Goal: Transaction & Acquisition: Book appointment/travel/reservation

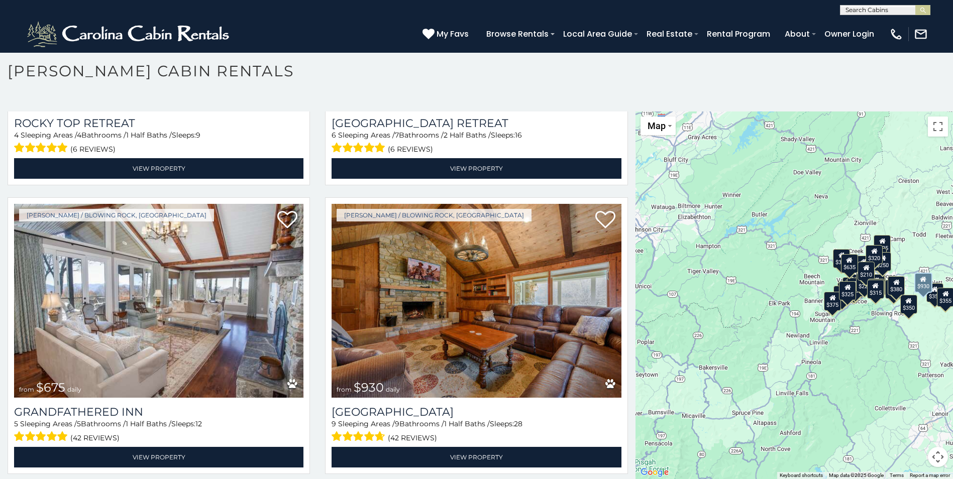
scroll to position [904, 0]
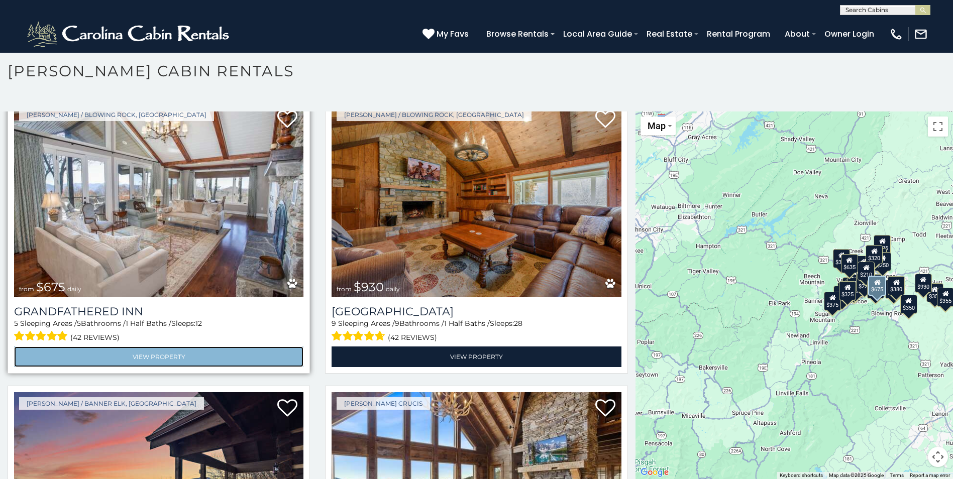
click at [153, 347] on link "View Property" at bounding box center [158, 357] width 289 height 21
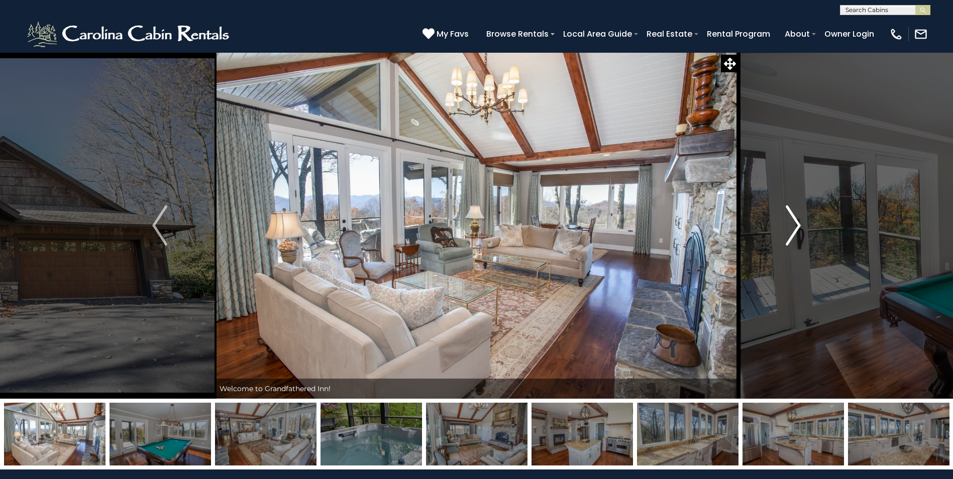
click at [792, 225] on img "Next" at bounding box center [793, 226] width 15 height 40
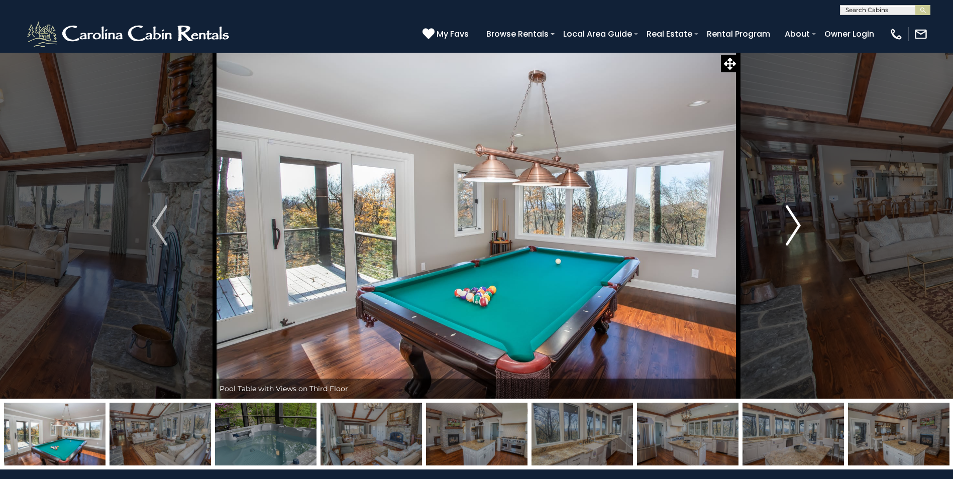
click at [792, 225] on img "Next" at bounding box center [793, 226] width 15 height 40
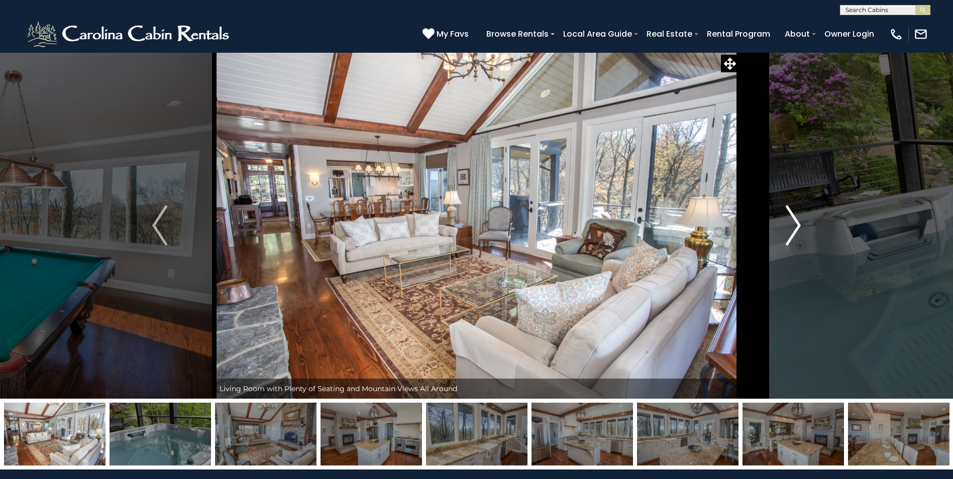
click at [792, 225] on img "Next" at bounding box center [793, 226] width 15 height 40
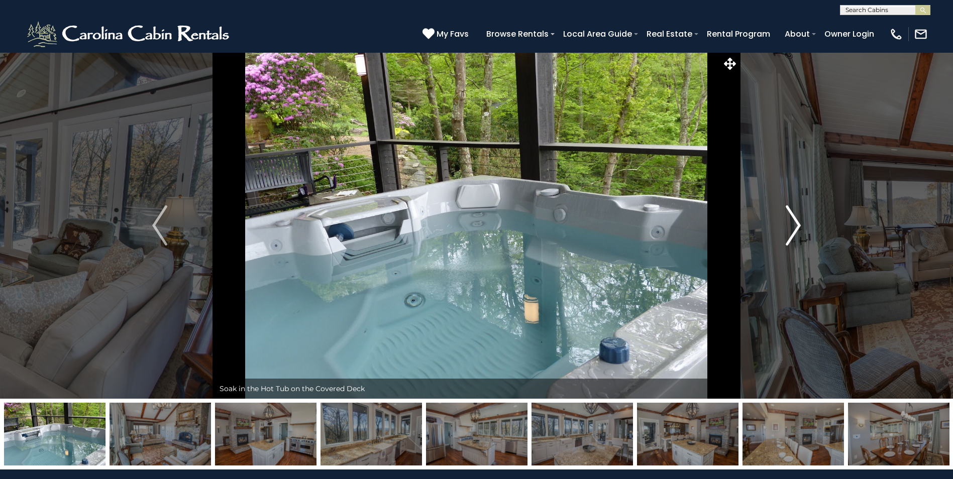
click at [792, 225] on img "Next" at bounding box center [793, 226] width 15 height 40
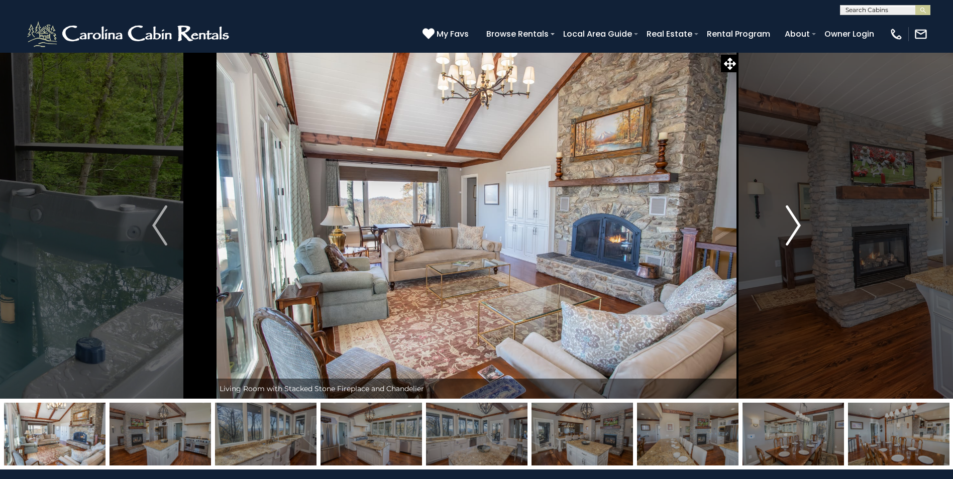
click at [792, 225] on img "Next" at bounding box center [793, 226] width 15 height 40
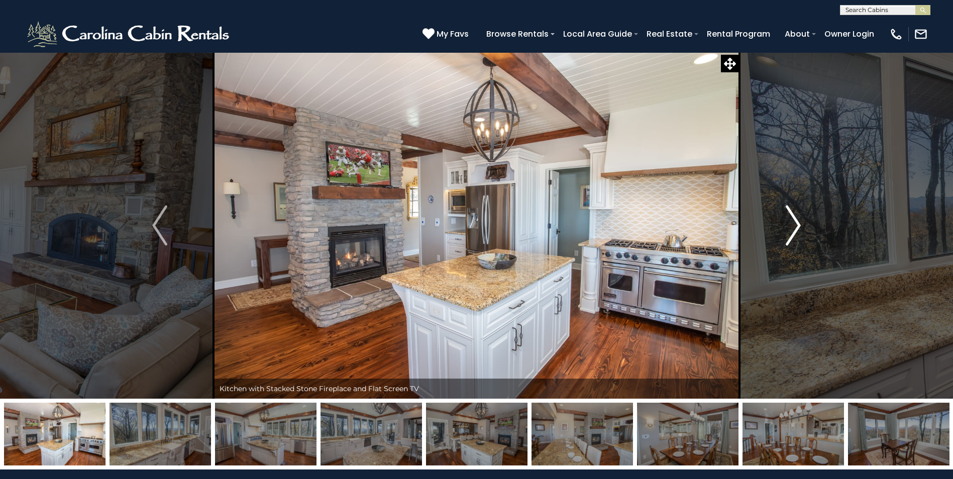
click at [792, 225] on img "Next" at bounding box center [793, 226] width 15 height 40
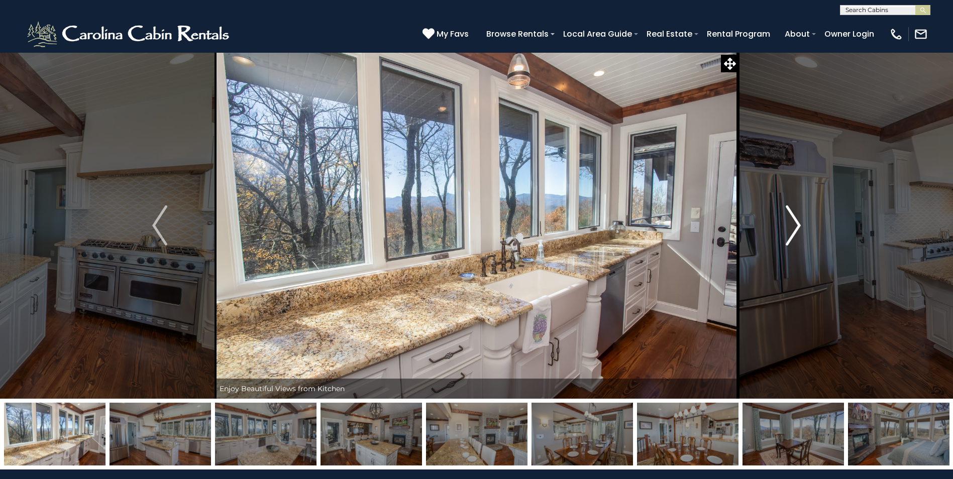
click at [792, 225] on img "Next" at bounding box center [793, 226] width 15 height 40
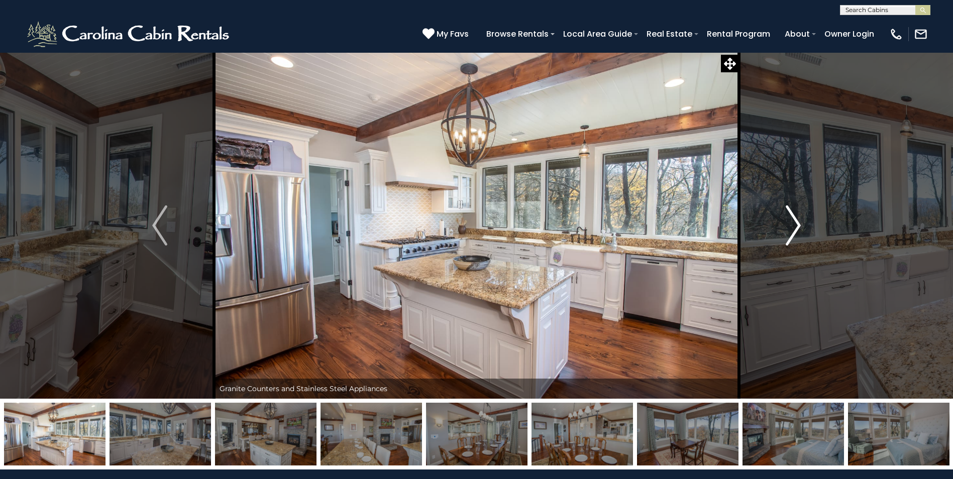
click at [792, 225] on img "Next" at bounding box center [793, 226] width 15 height 40
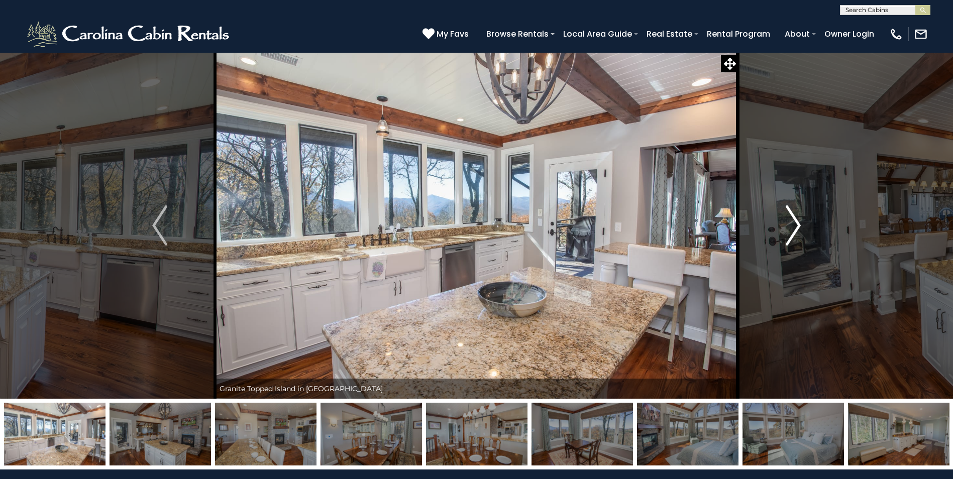
click at [792, 225] on img "Next" at bounding box center [793, 226] width 15 height 40
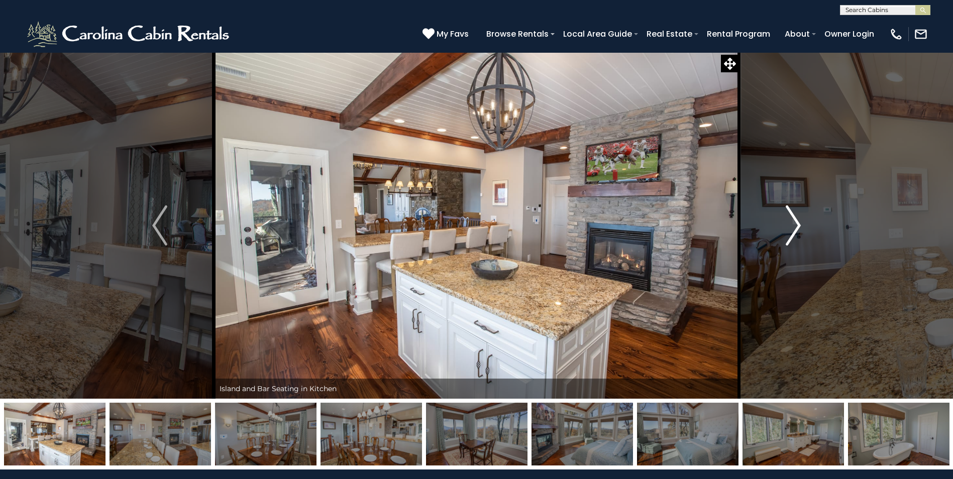
click at [792, 225] on img "Next" at bounding box center [793, 226] width 15 height 40
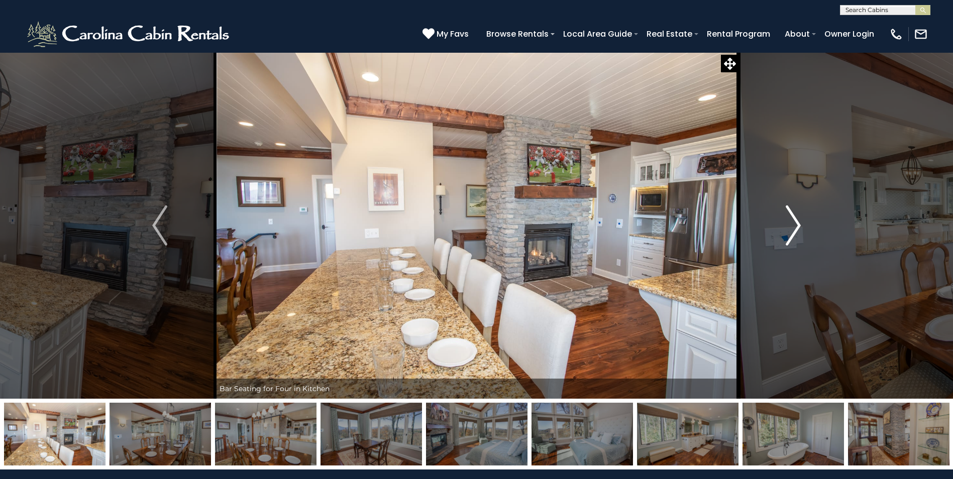
click at [792, 225] on img "Next" at bounding box center [793, 226] width 15 height 40
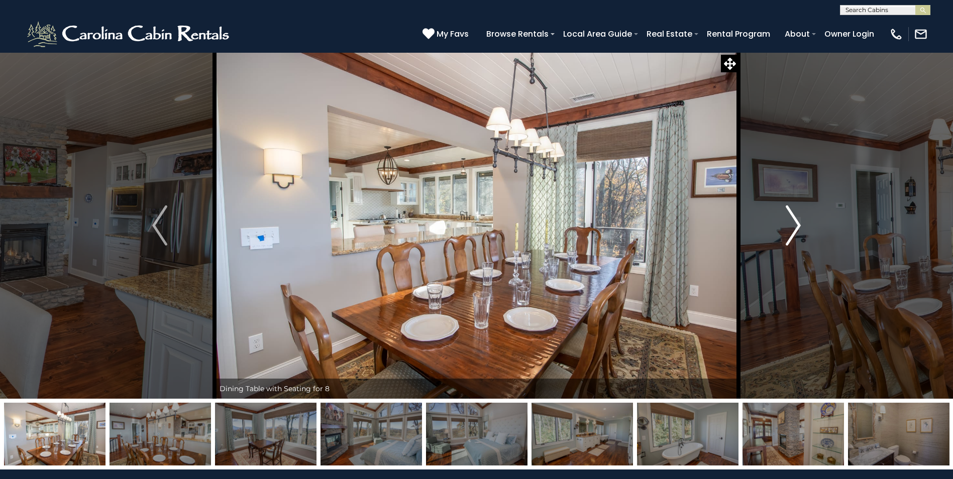
click at [792, 225] on img "Next" at bounding box center [793, 226] width 15 height 40
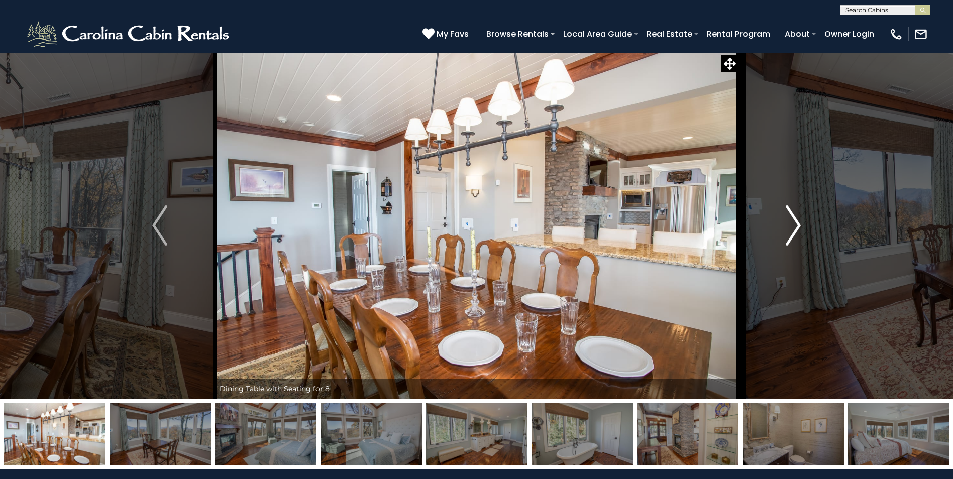
click at [792, 225] on img "Next" at bounding box center [793, 226] width 15 height 40
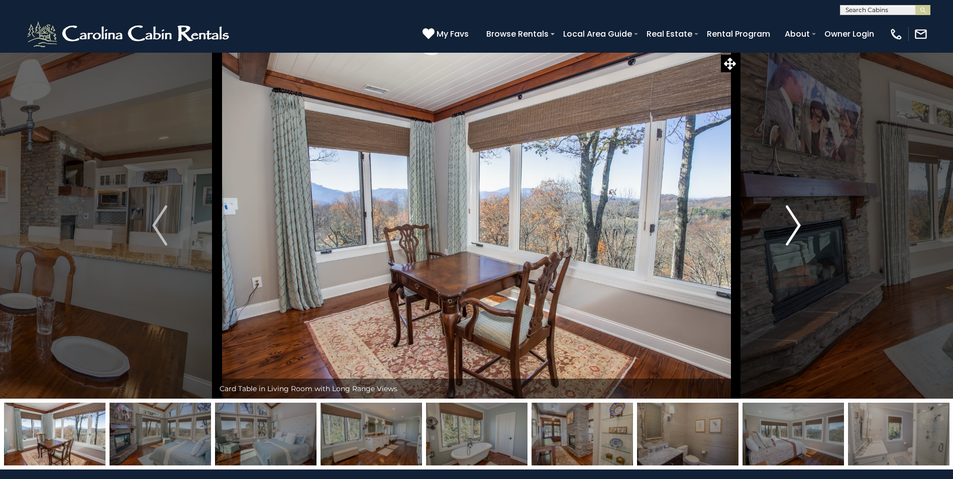
click at [792, 225] on img "Next" at bounding box center [793, 226] width 15 height 40
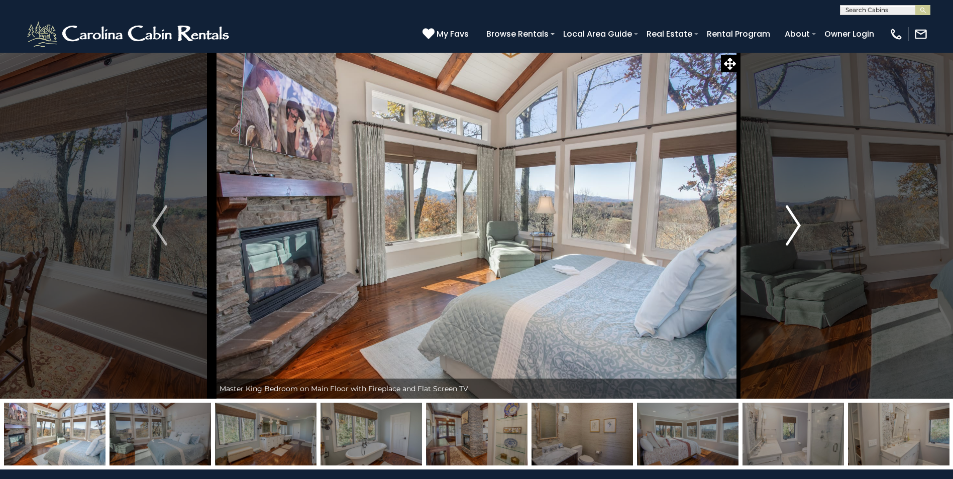
click at [792, 225] on img "Next" at bounding box center [793, 226] width 15 height 40
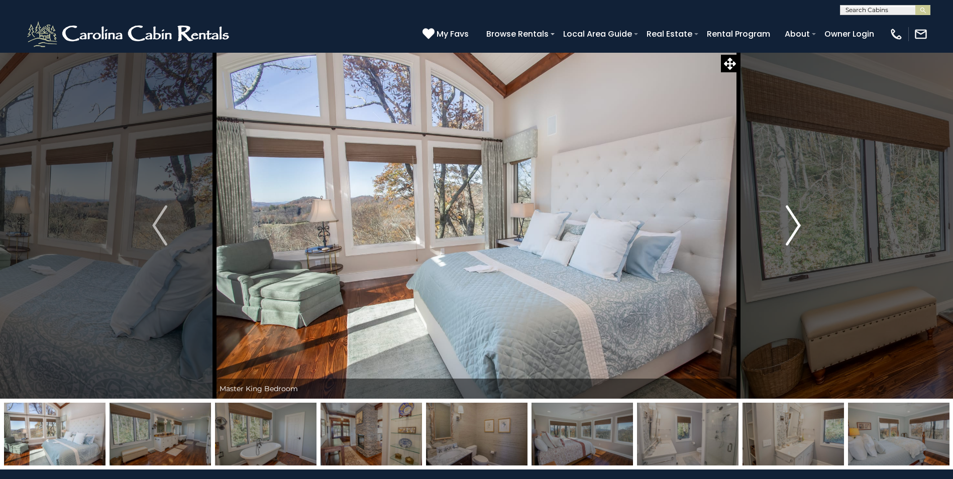
click at [792, 225] on img "Next" at bounding box center [793, 226] width 15 height 40
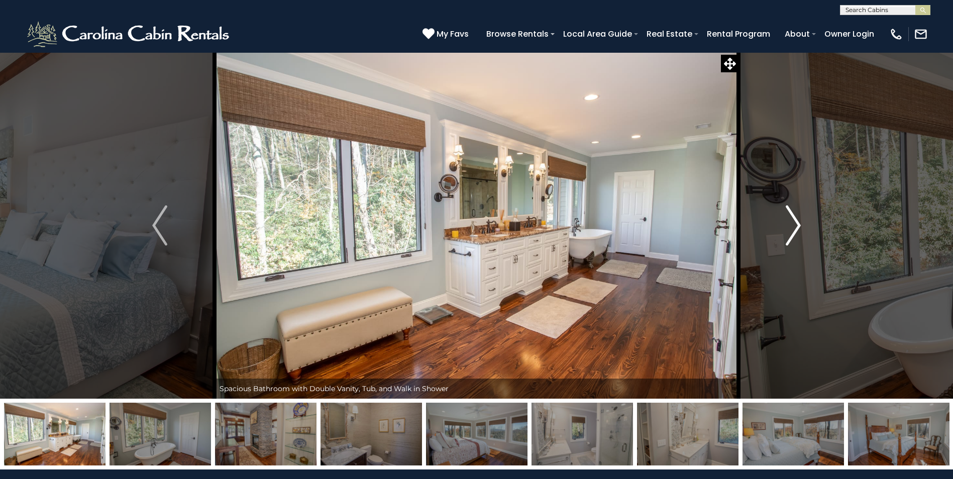
click at [792, 225] on img "Next" at bounding box center [793, 226] width 15 height 40
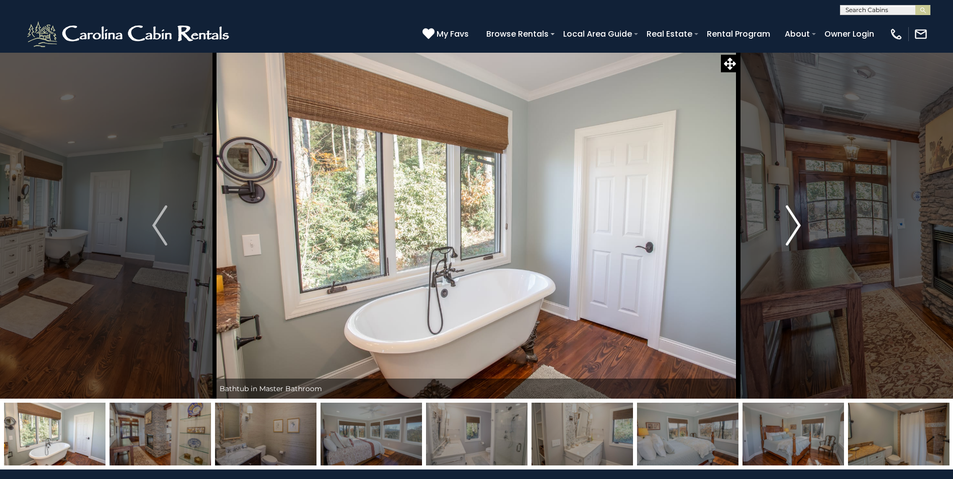
click at [792, 225] on img "Next" at bounding box center [793, 226] width 15 height 40
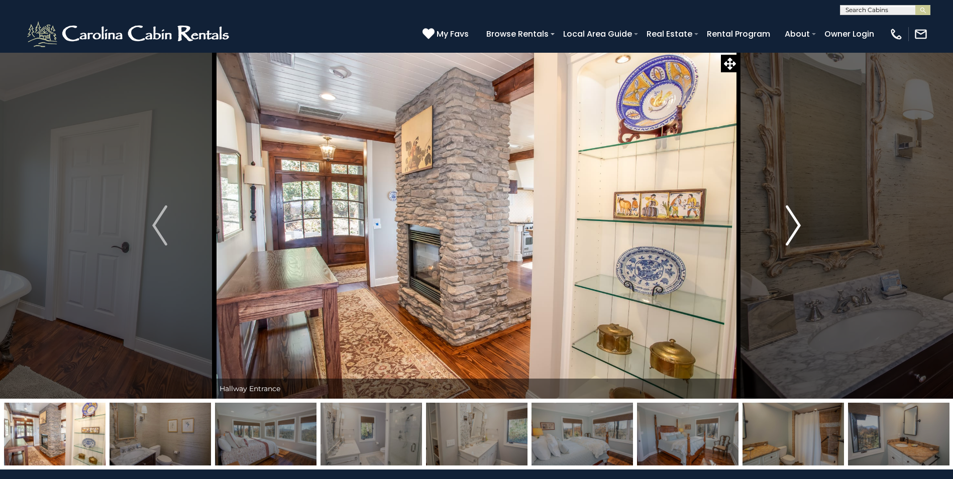
click at [792, 225] on img "Next" at bounding box center [793, 226] width 15 height 40
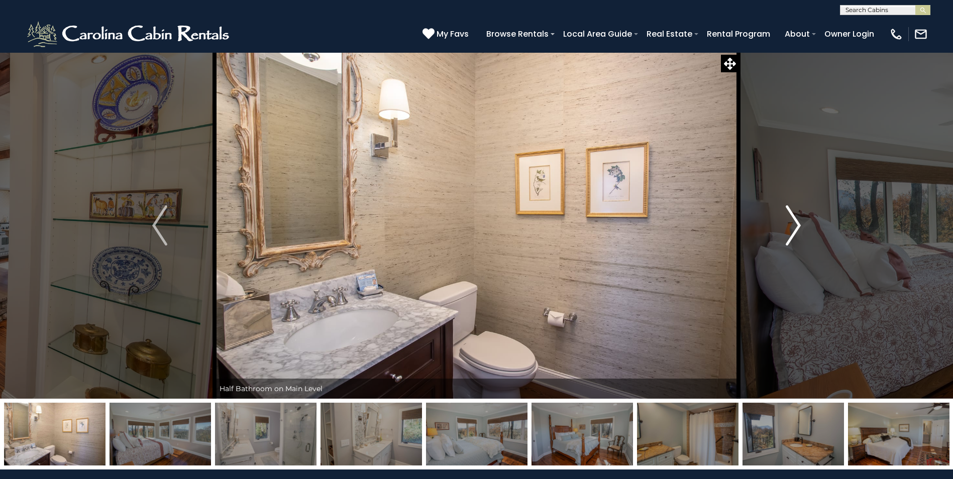
click at [792, 225] on img "Next" at bounding box center [793, 226] width 15 height 40
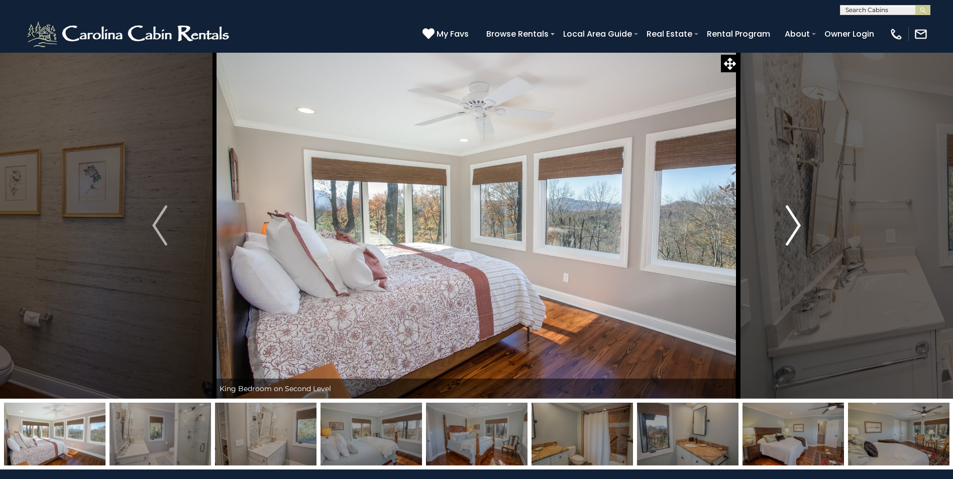
click at [792, 225] on img "Next" at bounding box center [793, 226] width 15 height 40
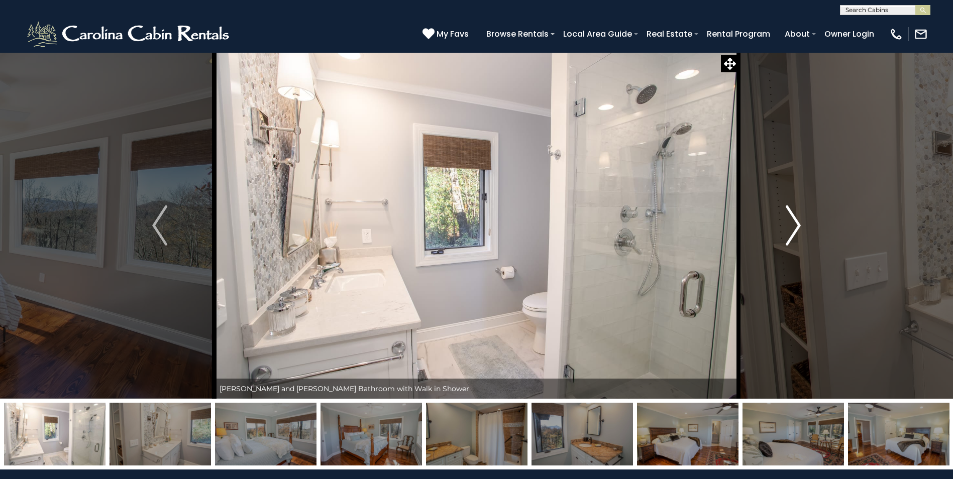
click at [792, 225] on img "Next" at bounding box center [793, 226] width 15 height 40
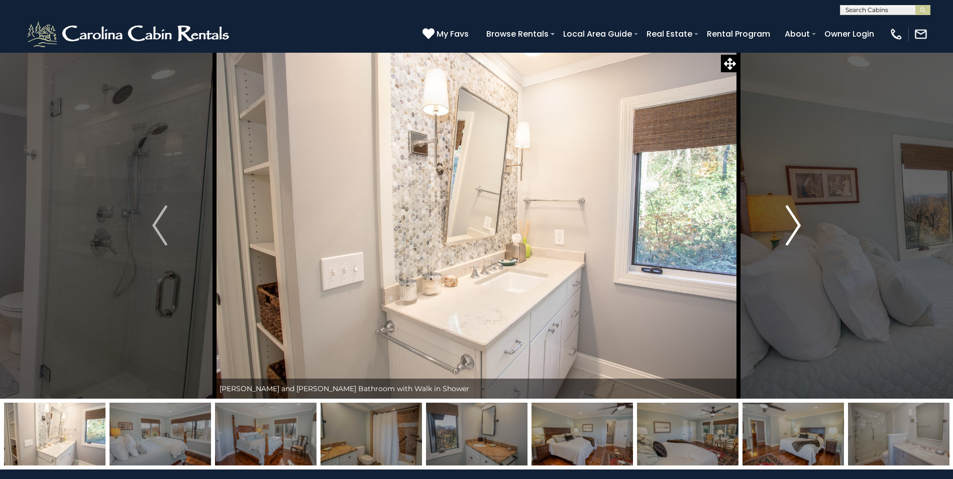
click at [792, 225] on img "Next" at bounding box center [793, 226] width 15 height 40
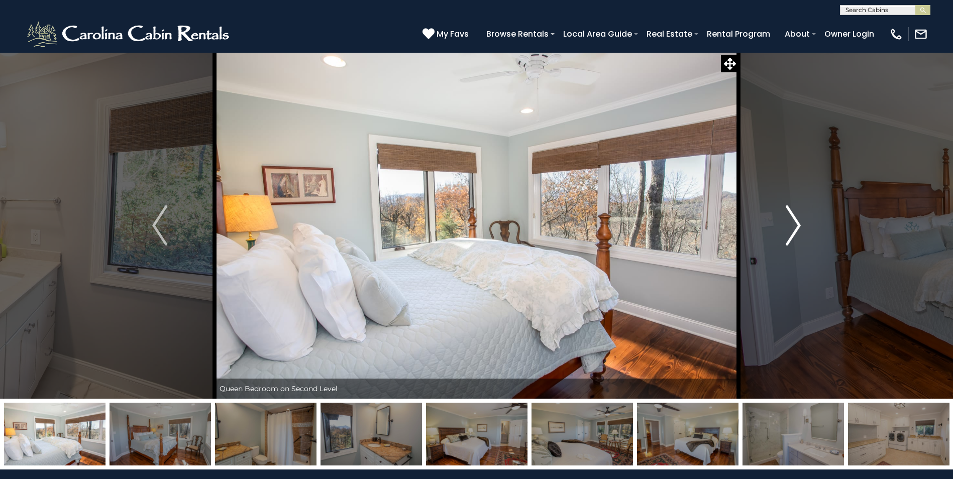
click at [792, 225] on img "Next" at bounding box center [793, 226] width 15 height 40
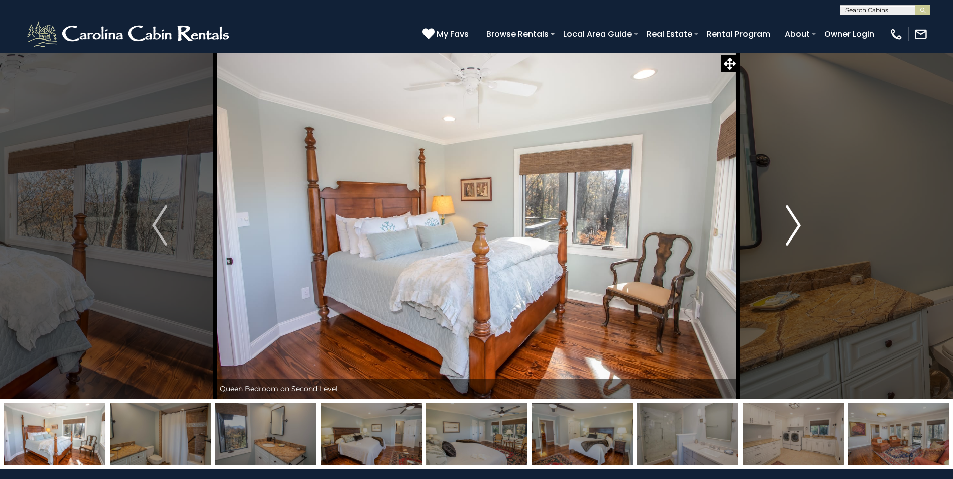
click at [792, 225] on img "Next" at bounding box center [793, 226] width 15 height 40
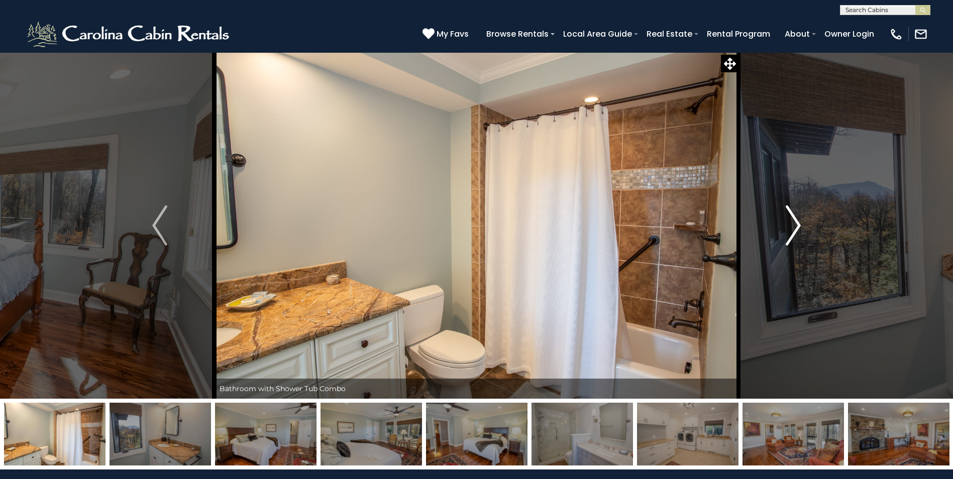
click at [792, 225] on img "Next" at bounding box center [793, 226] width 15 height 40
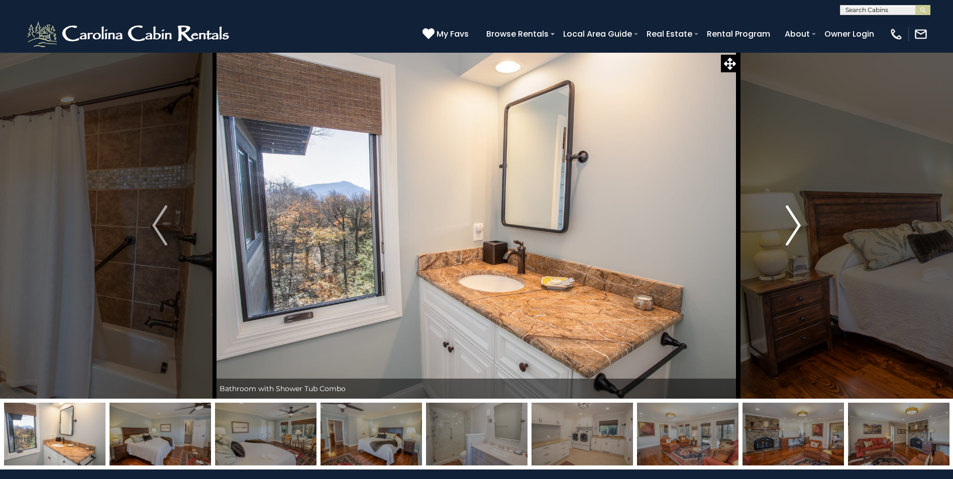
click at [792, 225] on img "Next" at bounding box center [793, 226] width 15 height 40
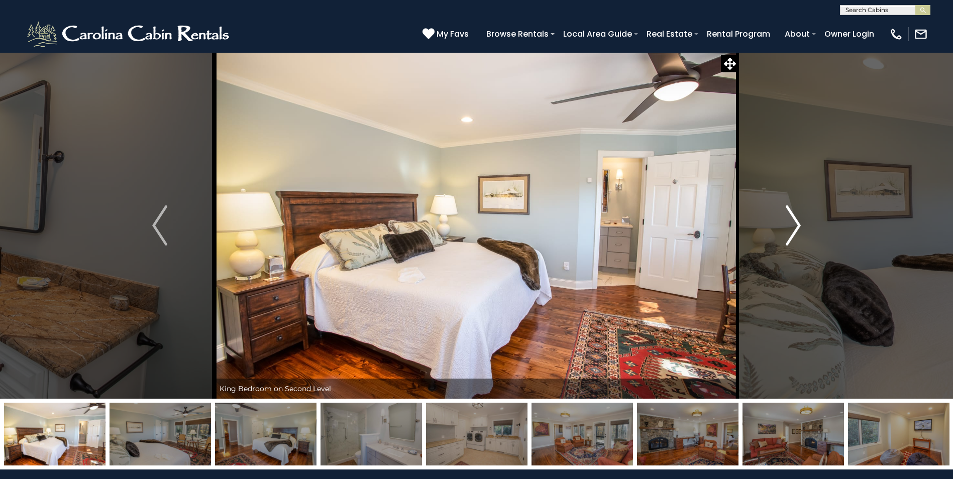
click at [792, 225] on img "Next" at bounding box center [793, 226] width 15 height 40
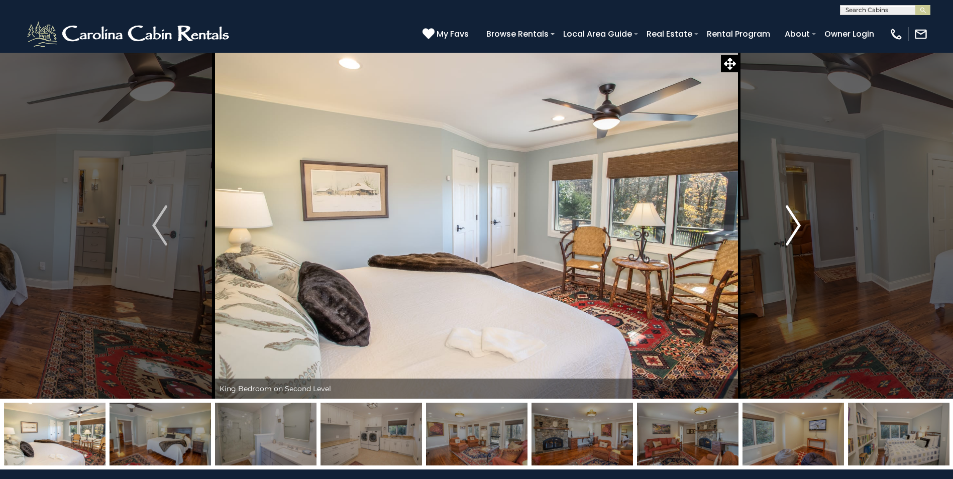
click at [792, 225] on img "Next" at bounding box center [793, 226] width 15 height 40
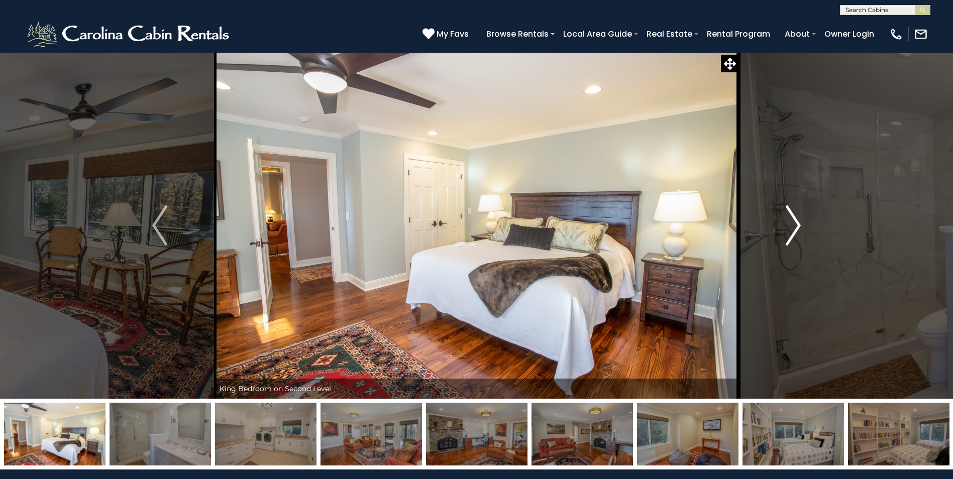
click at [792, 225] on img "Next" at bounding box center [793, 226] width 15 height 40
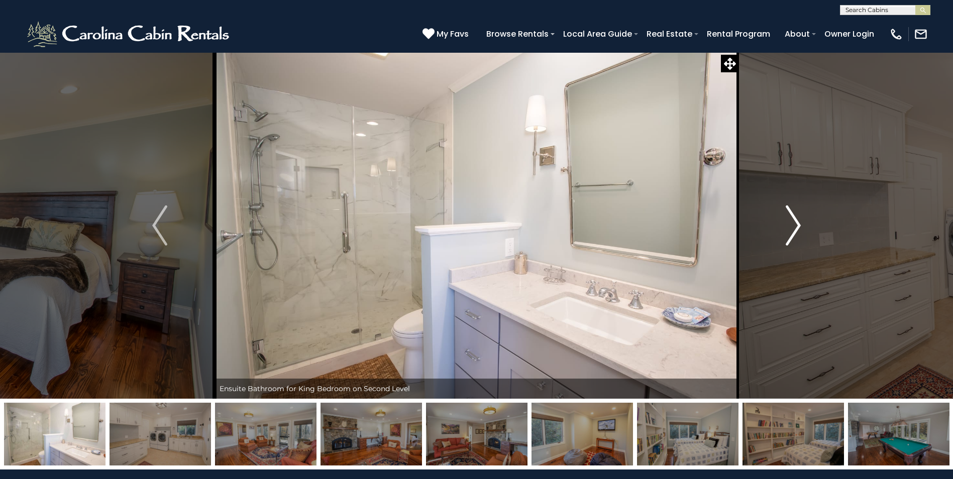
click at [792, 225] on img "Next" at bounding box center [793, 226] width 15 height 40
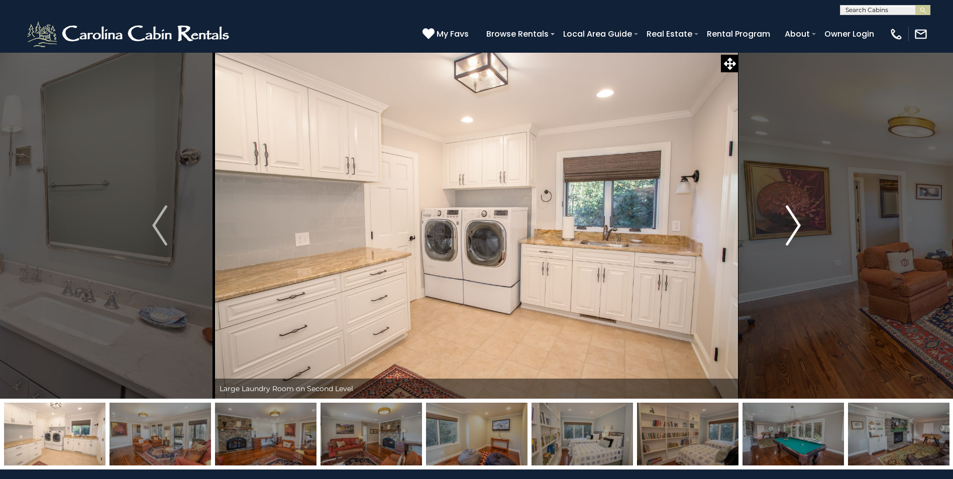
click at [792, 225] on img "Next" at bounding box center [793, 226] width 15 height 40
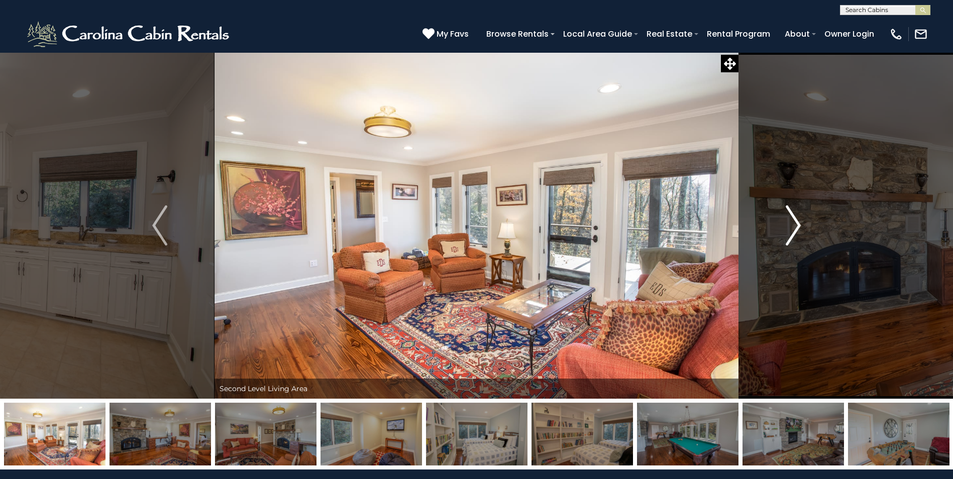
click at [792, 225] on img "Next" at bounding box center [793, 226] width 15 height 40
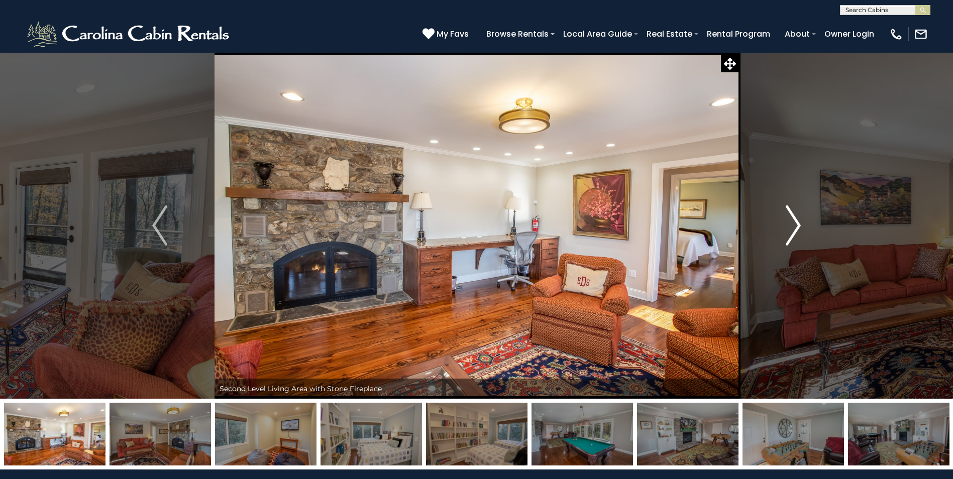
click at [792, 225] on img "Next" at bounding box center [793, 226] width 15 height 40
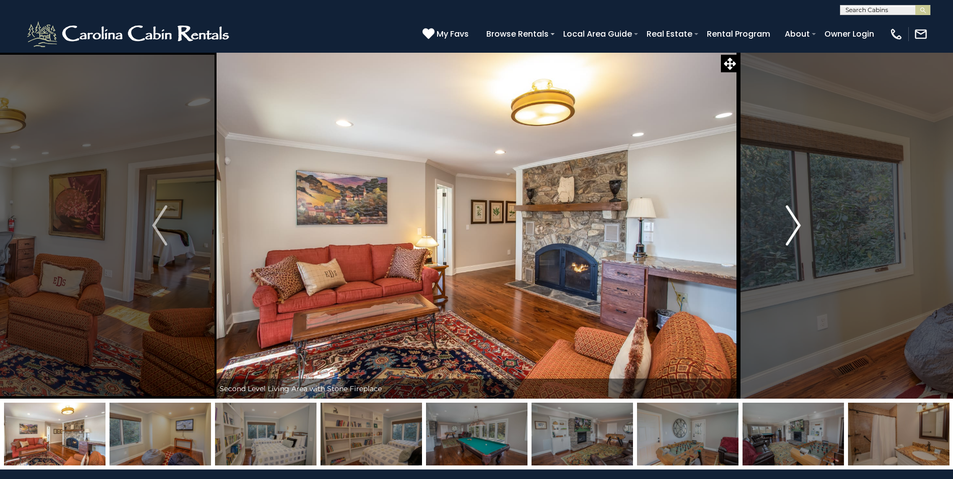
click at [792, 225] on img "Next" at bounding box center [793, 226] width 15 height 40
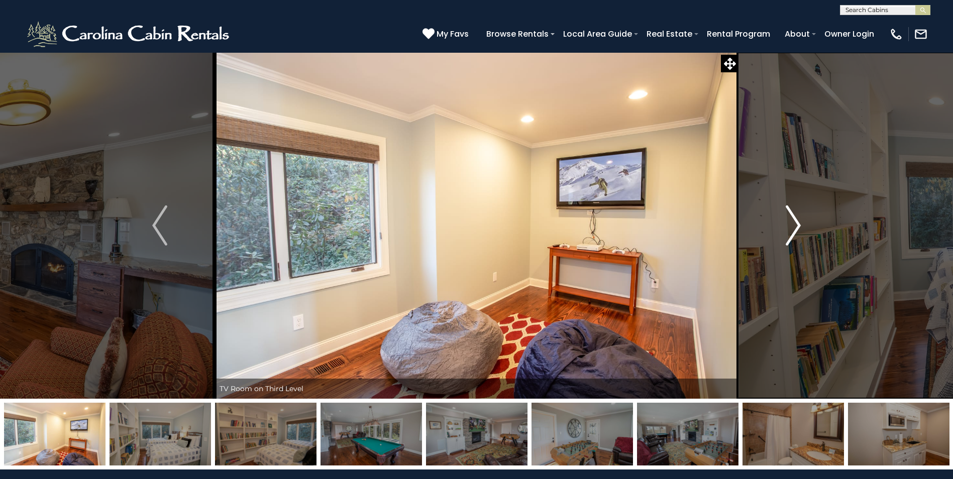
click at [792, 225] on img "Next" at bounding box center [793, 226] width 15 height 40
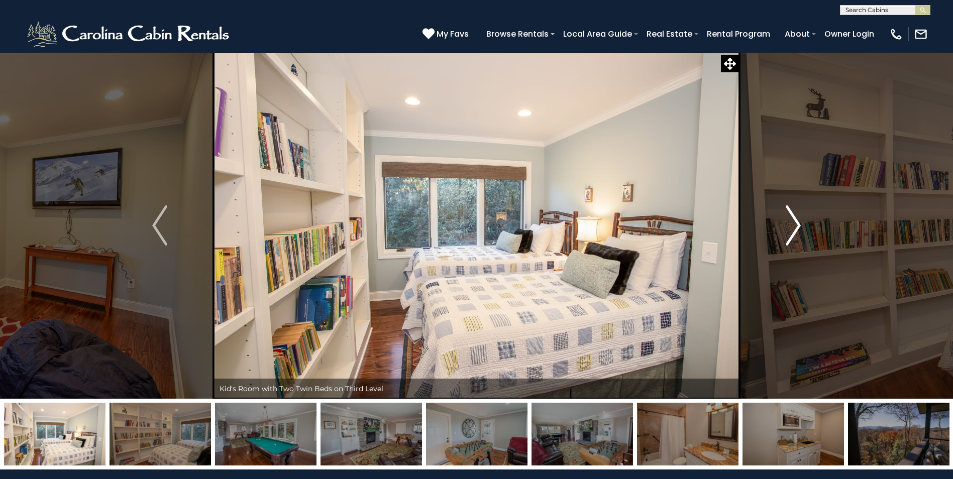
click at [792, 225] on img "Next" at bounding box center [793, 226] width 15 height 40
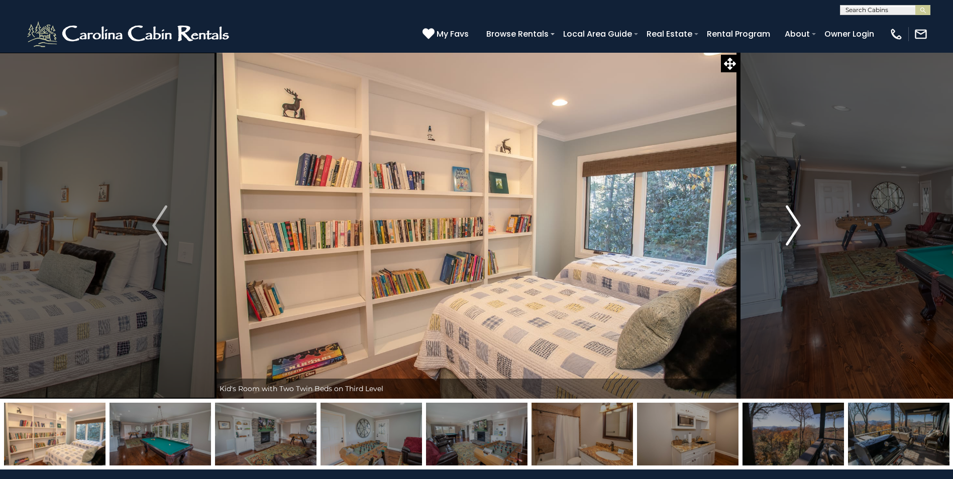
click at [792, 225] on img "Next" at bounding box center [793, 226] width 15 height 40
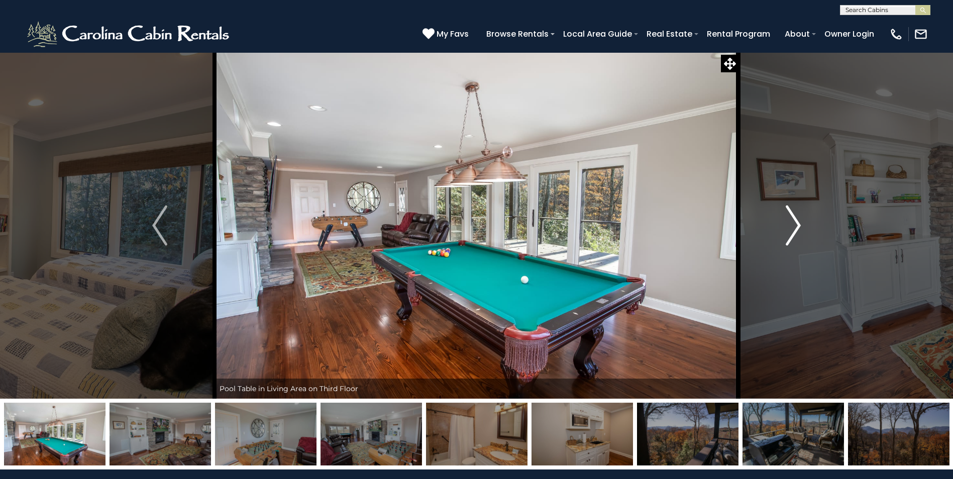
click at [792, 225] on img "Next" at bounding box center [793, 226] width 15 height 40
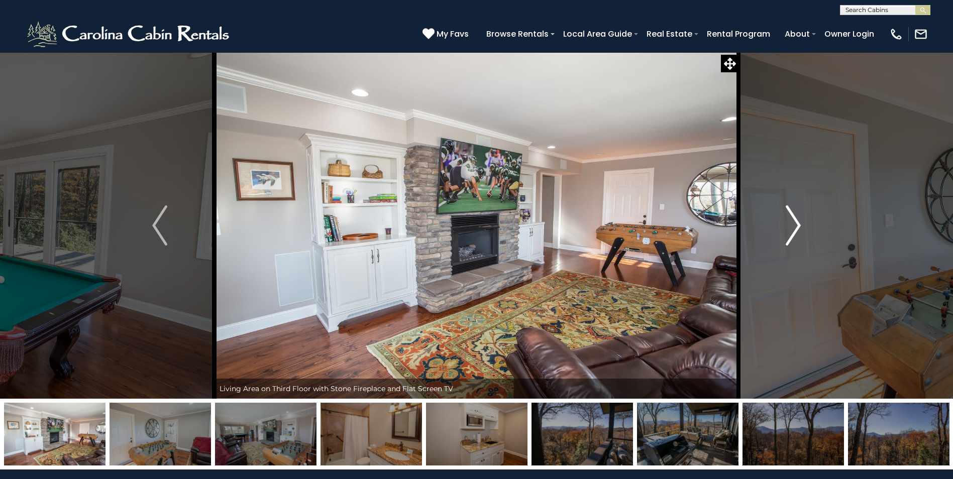
click at [792, 225] on img "Next" at bounding box center [793, 226] width 15 height 40
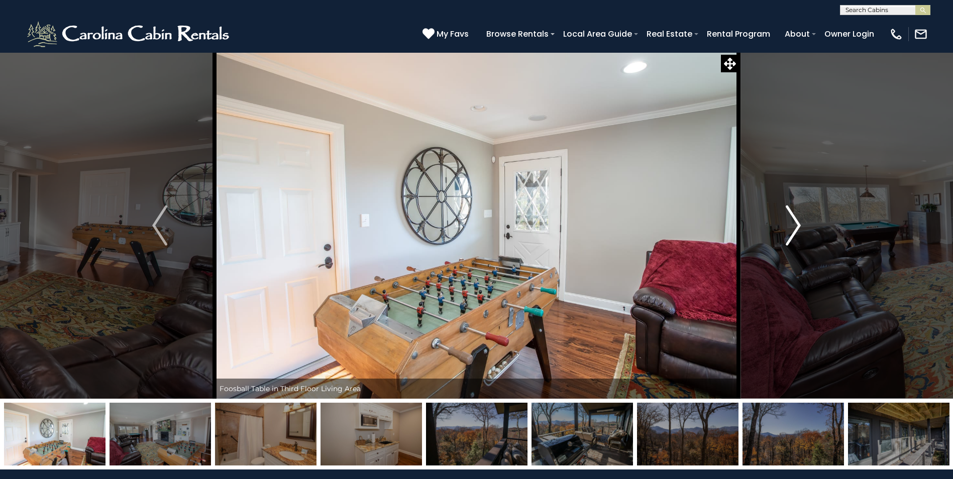
click at [792, 225] on img "Next" at bounding box center [793, 226] width 15 height 40
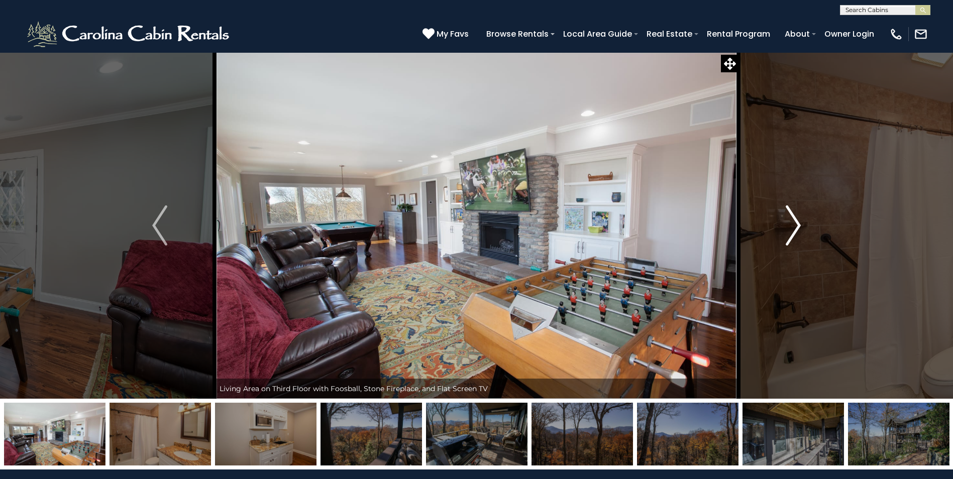
click at [792, 225] on img "Next" at bounding box center [793, 226] width 15 height 40
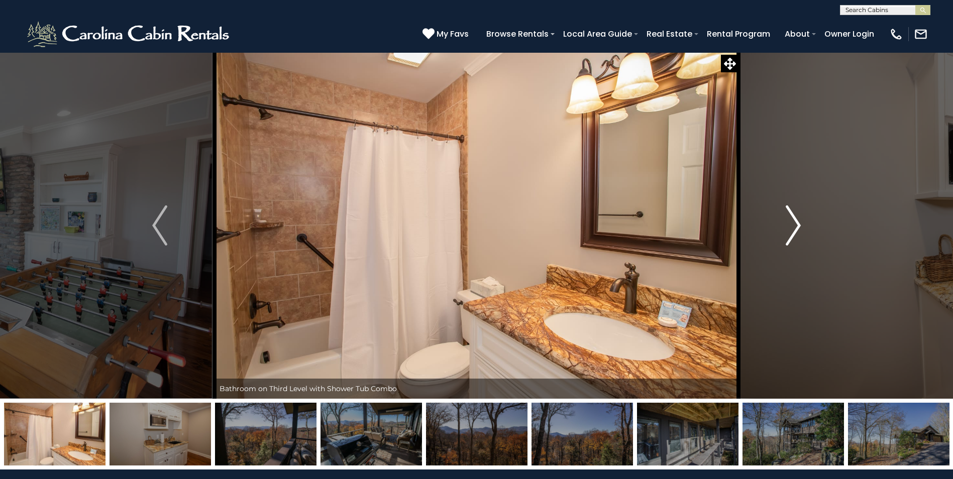
click at [792, 225] on img "Next" at bounding box center [793, 226] width 15 height 40
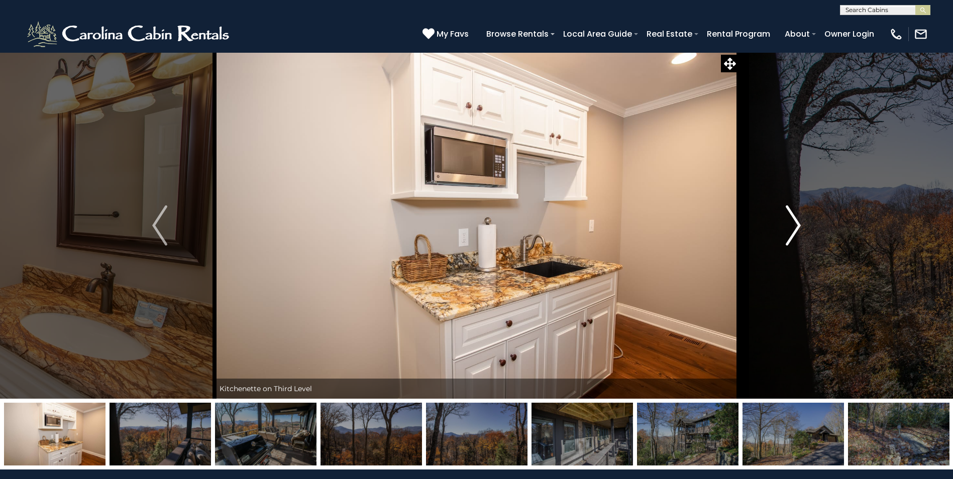
click at [792, 225] on img "Next" at bounding box center [793, 226] width 15 height 40
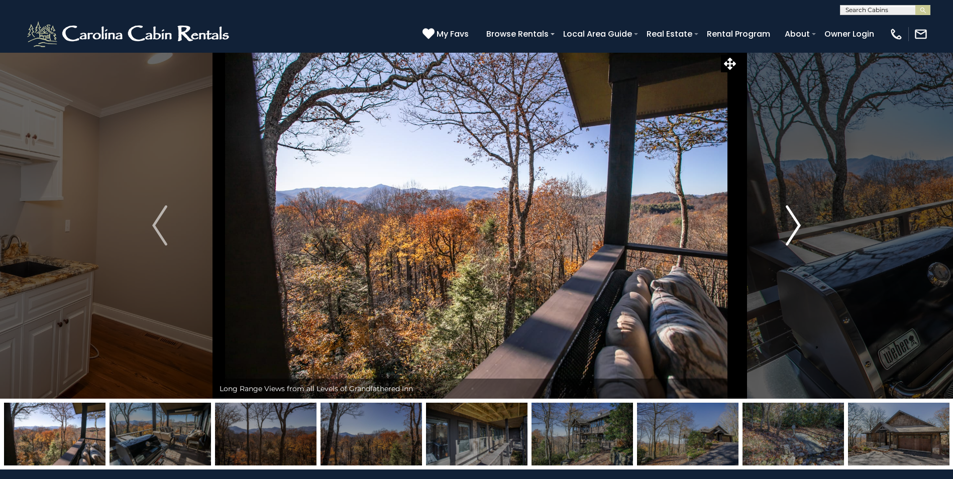
click at [792, 225] on img "Next" at bounding box center [793, 226] width 15 height 40
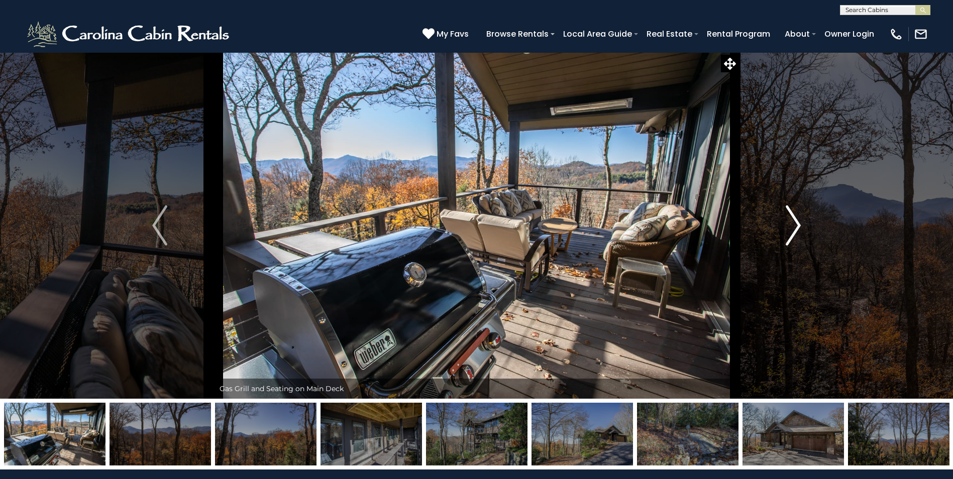
click at [792, 225] on img "Next" at bounding box center [793, 226] width 15 height 40
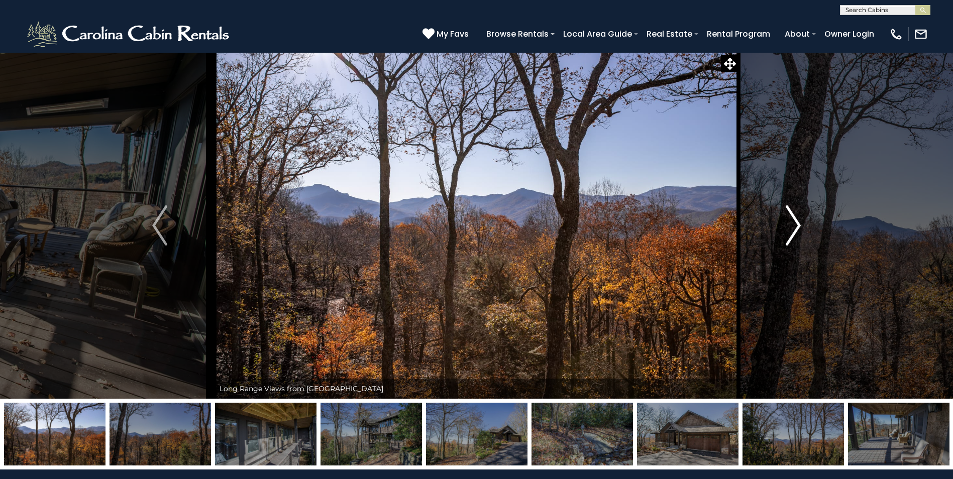
click at [792, 225] on img "Next" at bounding box center [793, 226] width 15 height 40
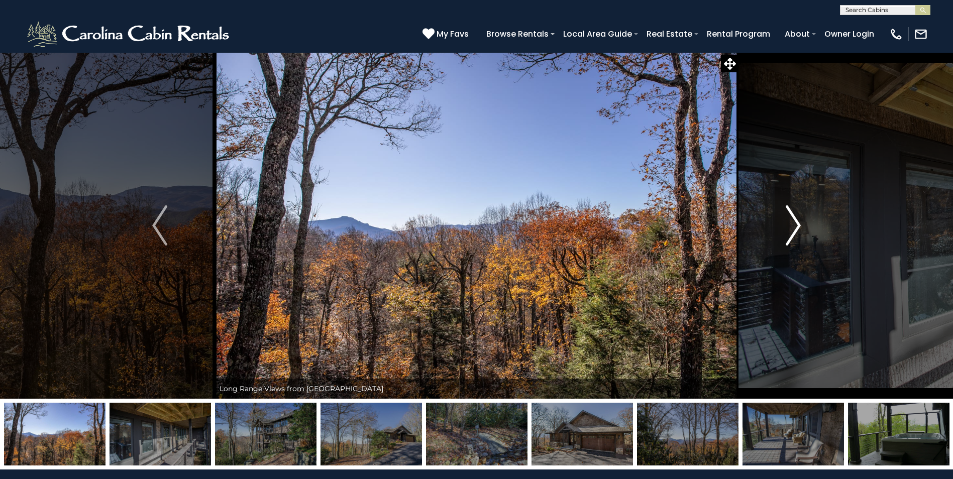
click at [792, 225] on img "Next" at bounding box center [793, 226] width 15 height 40
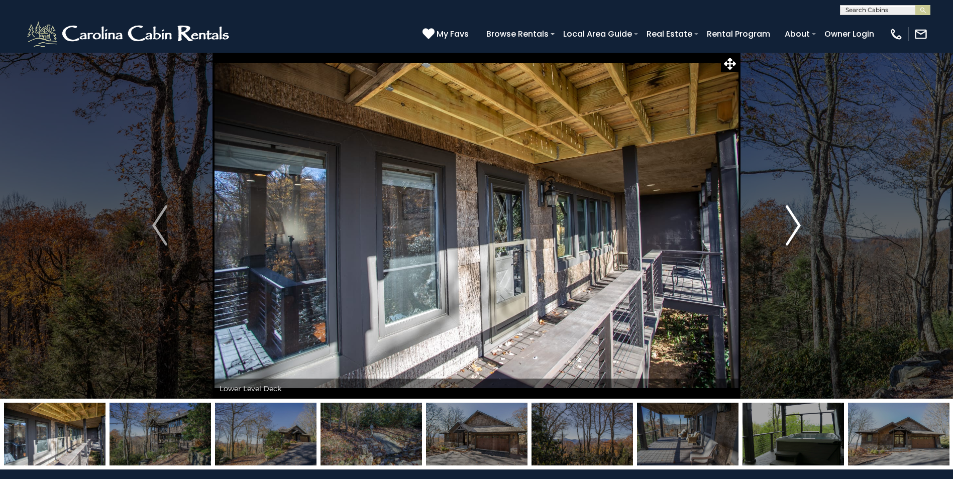
click at [792, 225] on img "Next" at bounding box center [793, 226] width 15 height 40
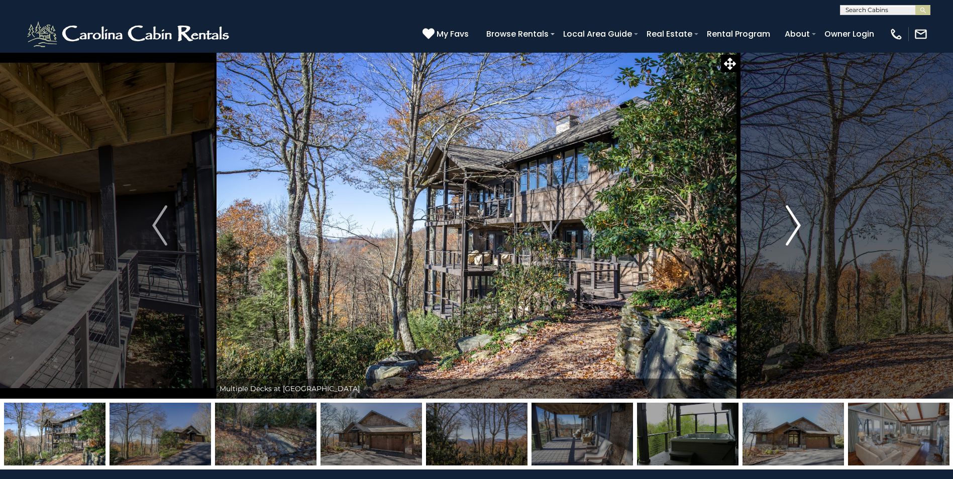
click at [792, 225] on img "Next" at bounding box center [793, 226] width 15 height 40
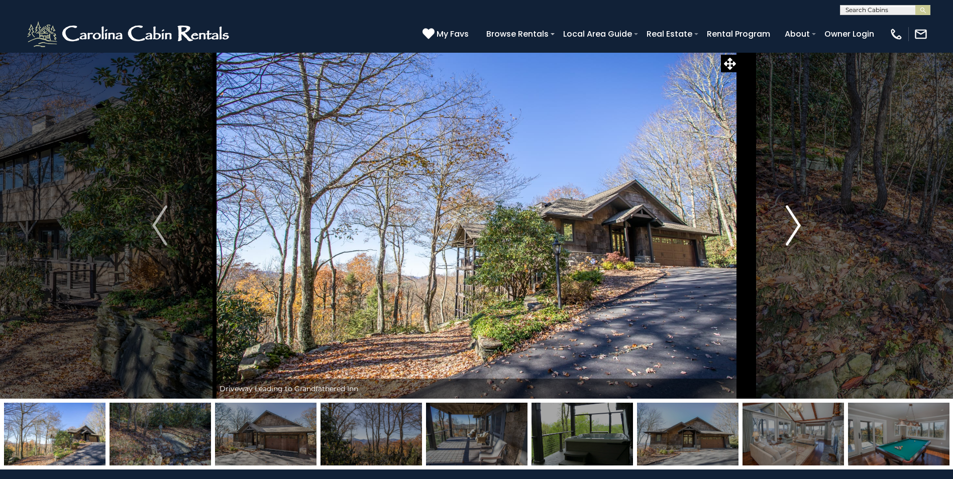
click at [792, 225] on img "Next" at bounding box center [793, 226] width 15 height 40
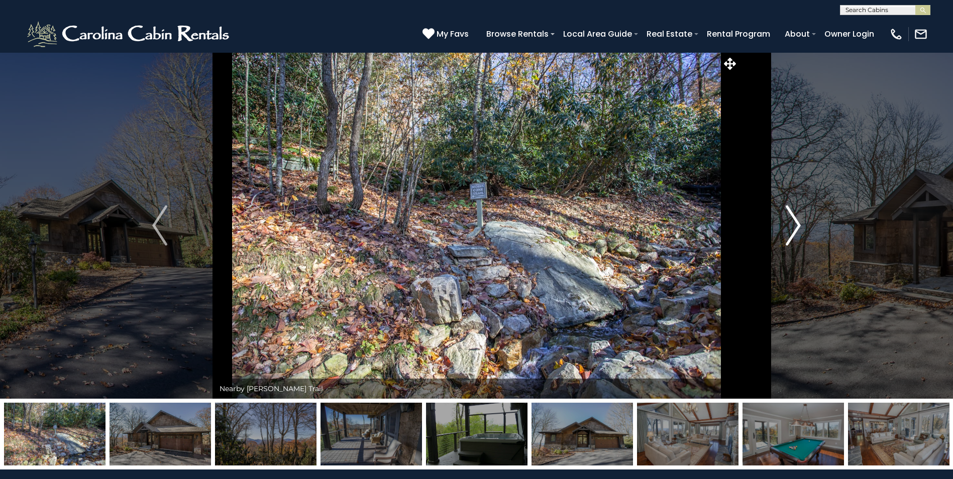
click at [792, 225] on img "Next" at bounding box center [793, 226] width 15 height 40
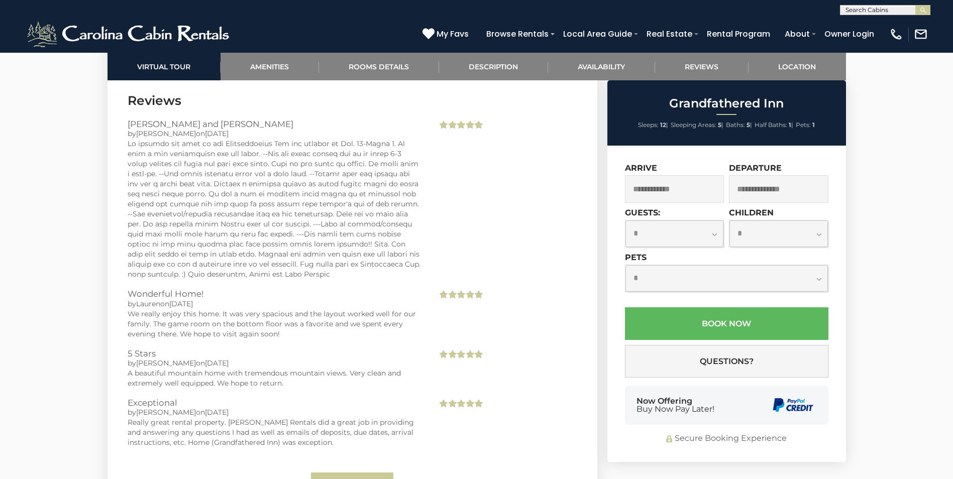
scroll to position [2613, 0]
